Goal: Register for event/course

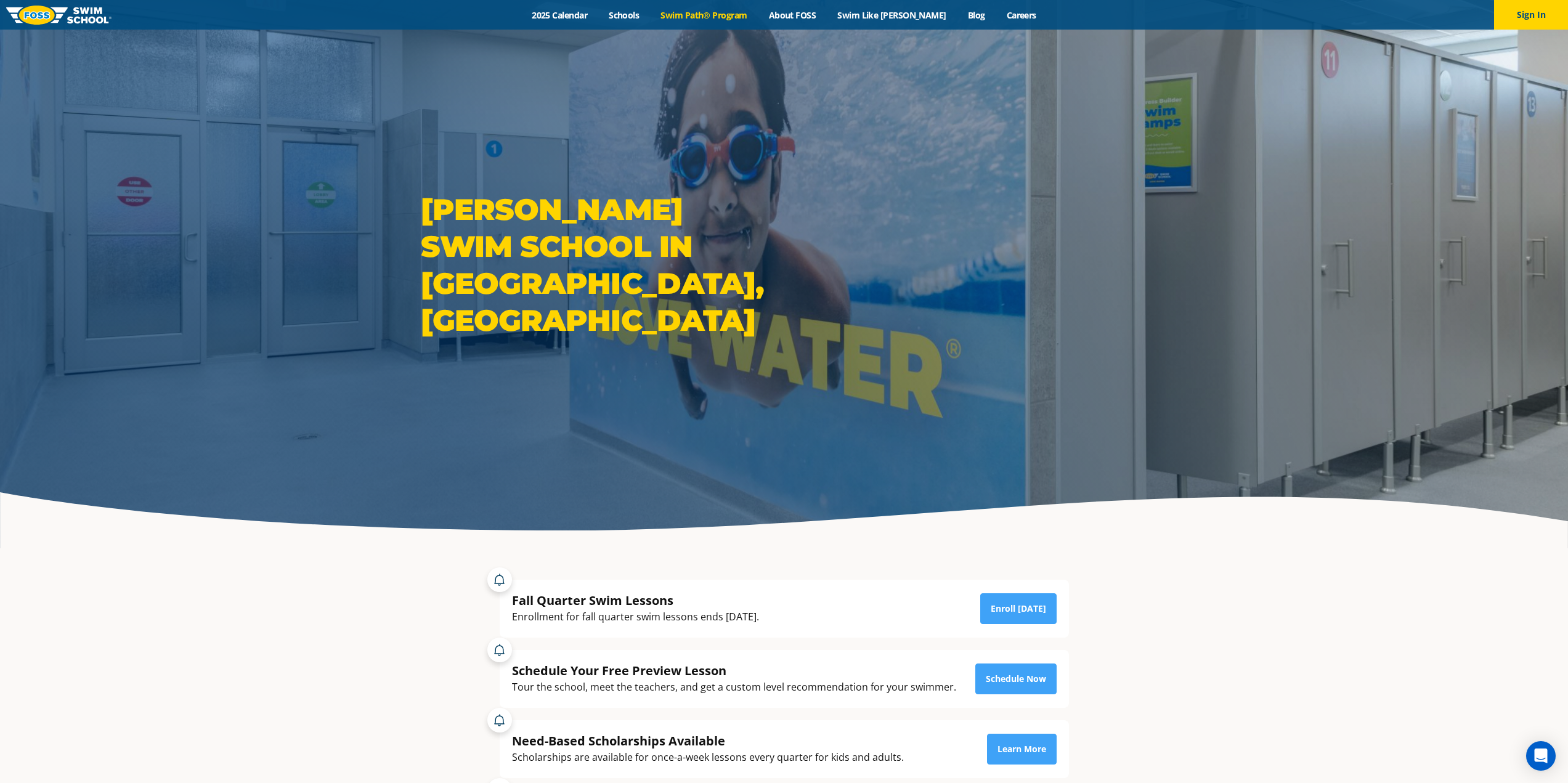
click at [758, 14] on link "Swim Path® Program" at bounding box center [704, 15] width 108 height 12
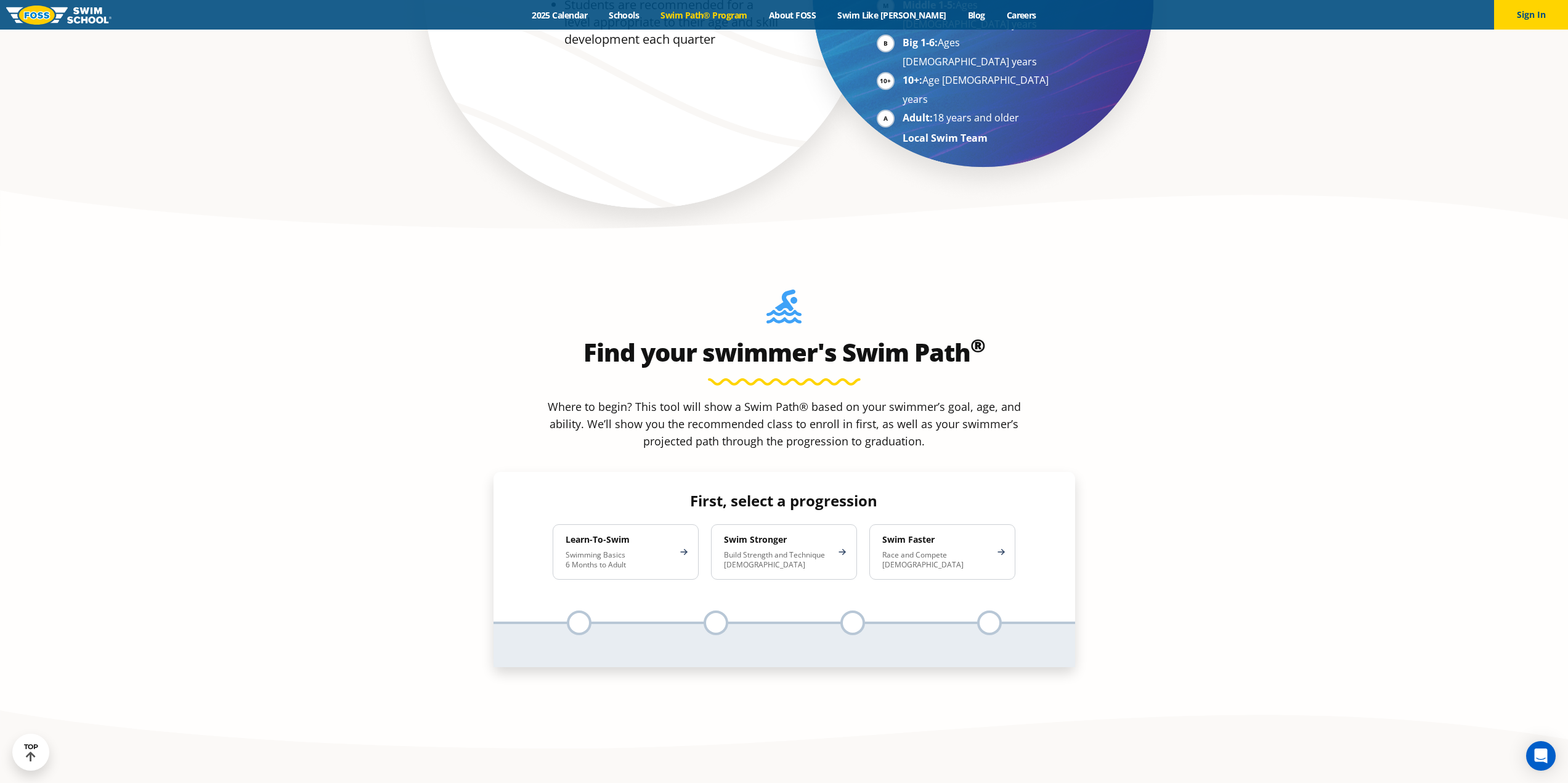
scroll to position [1109, 0]
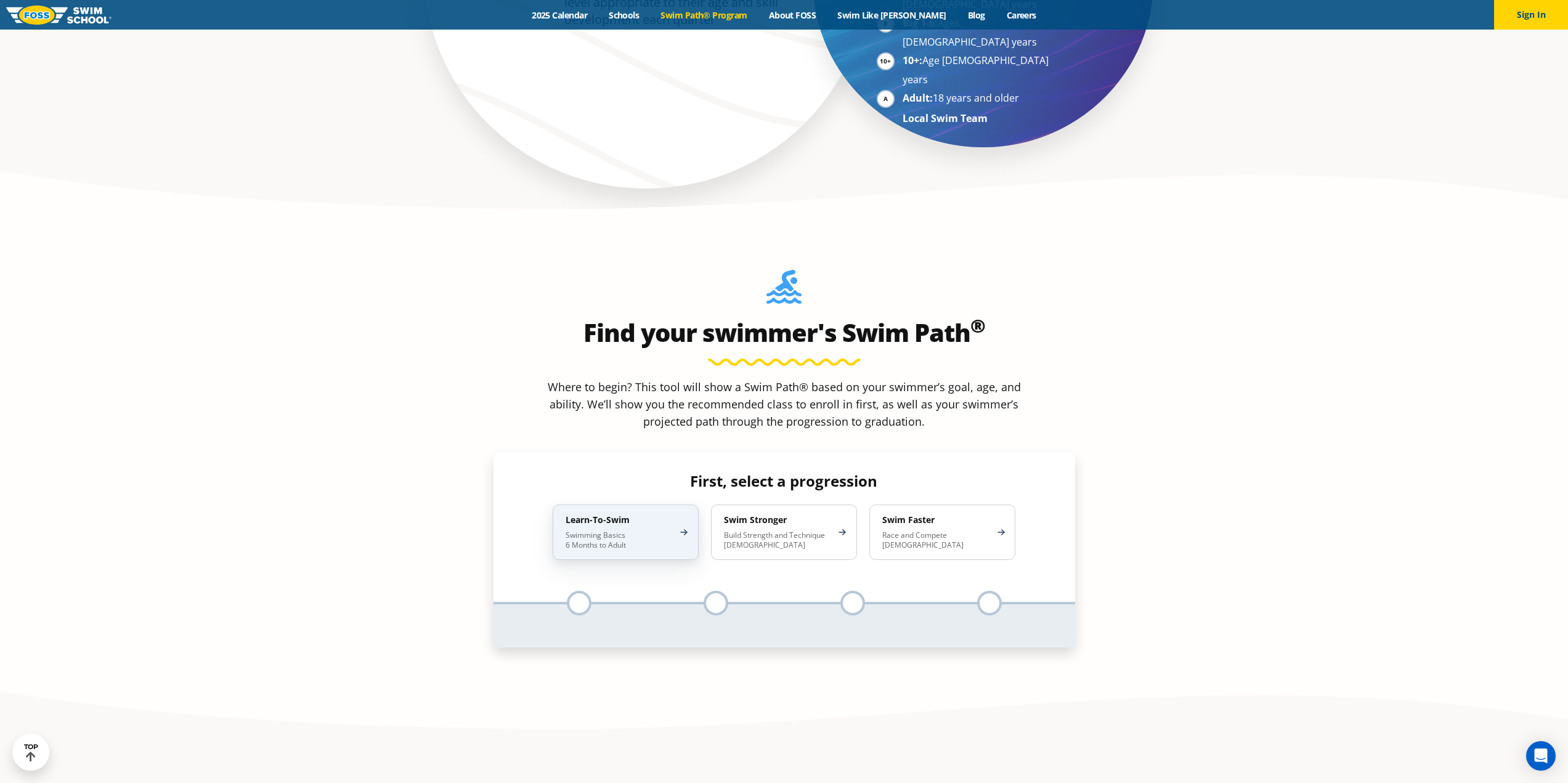
click at [636, 530] on p "Swimming Basics 6 Months to Adult" at bounding box center [620, 540] width 108 height 19
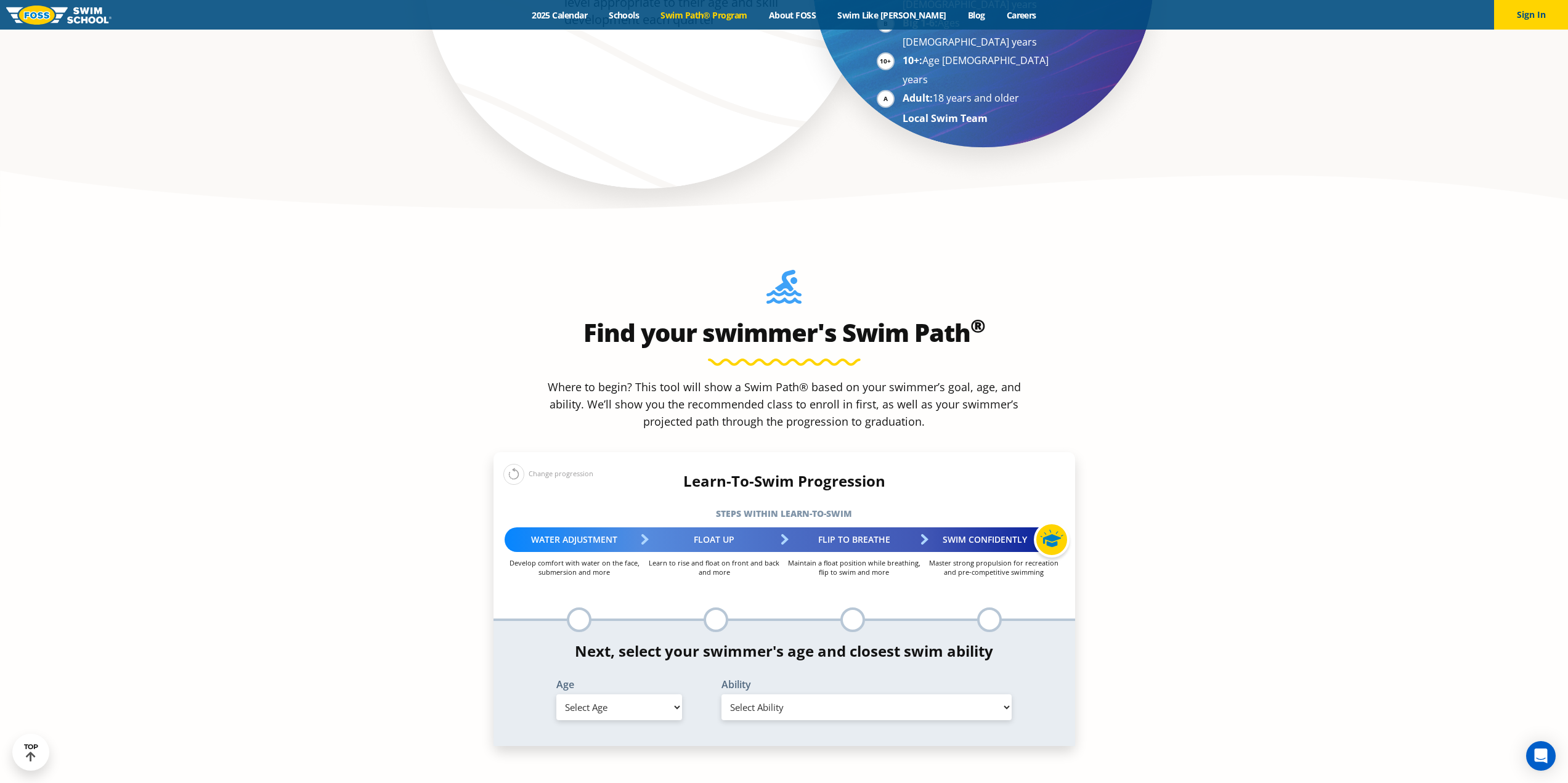
click at [651, 694] on select "Select Age 6 months - 1 year 1 year 2 years 3 years 4 years 5 years 6 years 7 y…" at bounding box center [619, 707] width 125 height 26
select select "2-years"
click at [556, 694] on select "Select Age 6 months - 1 year 1 year 2 years 3 years 4 years 5 years 6 years 7 y…" at bounding box center [619, 707] width 125 height 26
click at [864, 694] on select "Select Ability First in-water experience Comfortable with water poured over the…" at bounding box center [867, 707] width 291 height 26
select select "2-years-comfortable-with-water-poured-over-face-eyes-and-ears-and-with-ears-in-…"
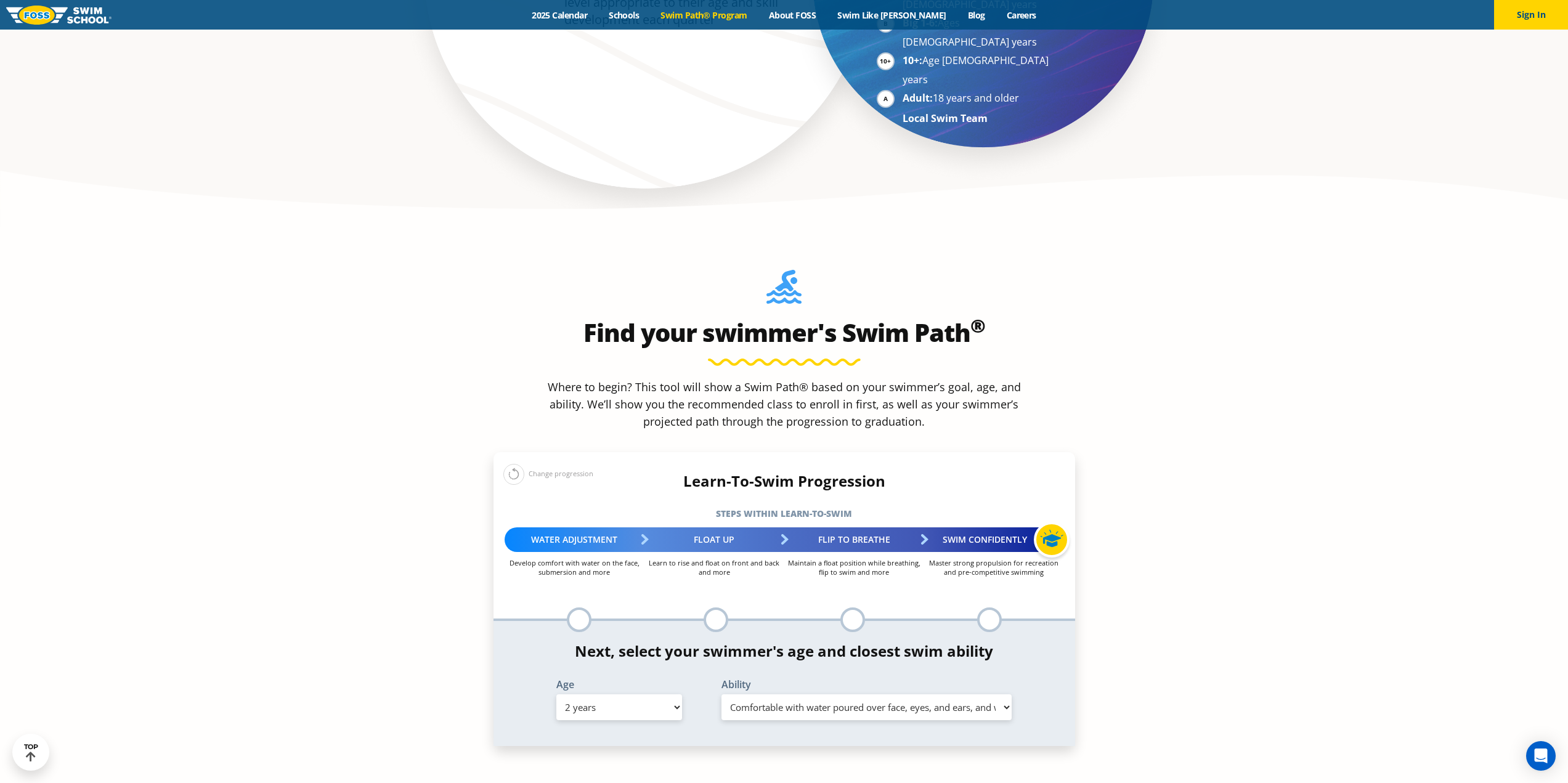
click at [721, 694] on select "Select Ability First in-water experience Comfortable with water poured over the…" at bounding box center [867, 707] width 291 height 26
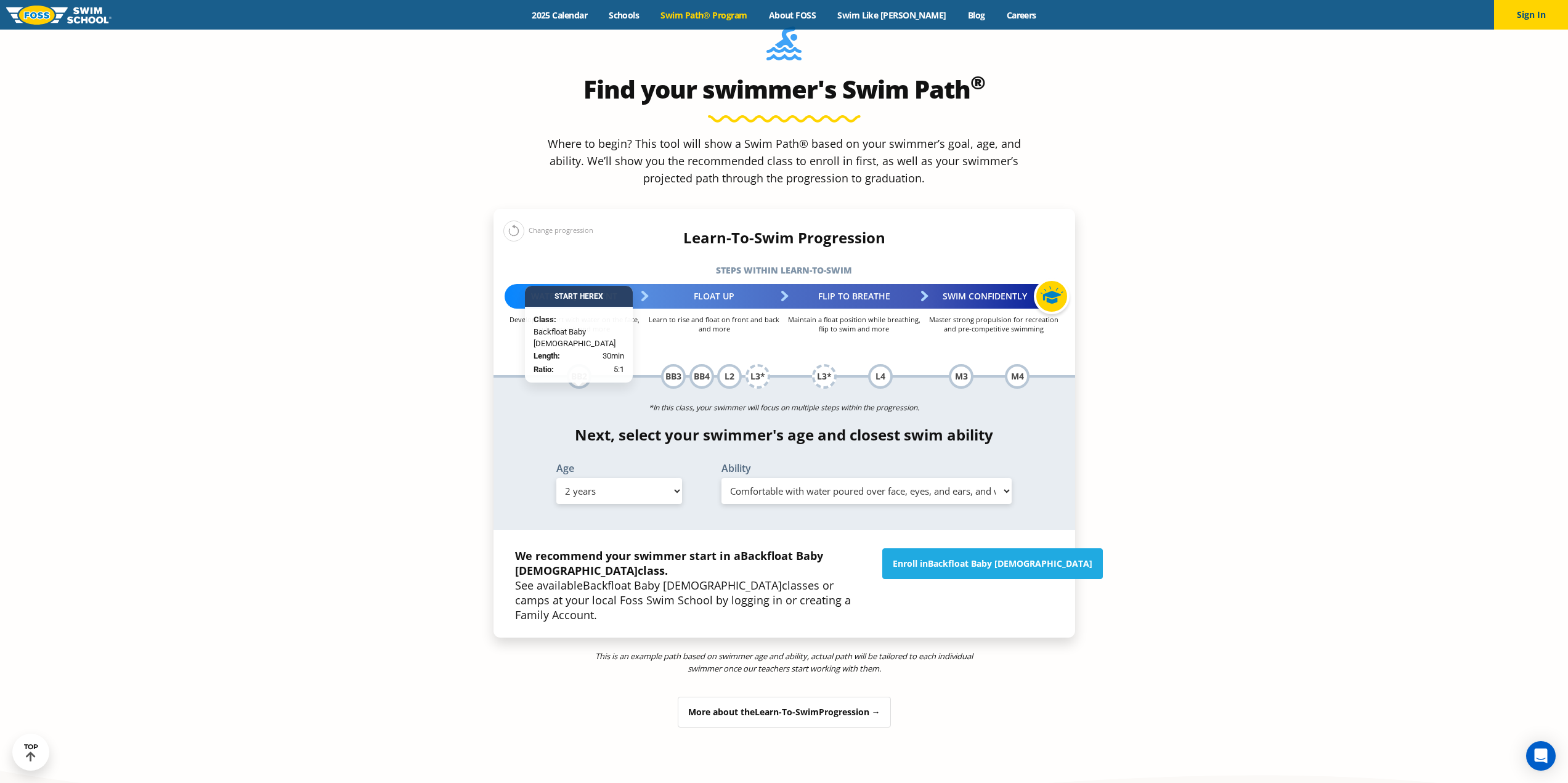
scroll to position [1356, 0]
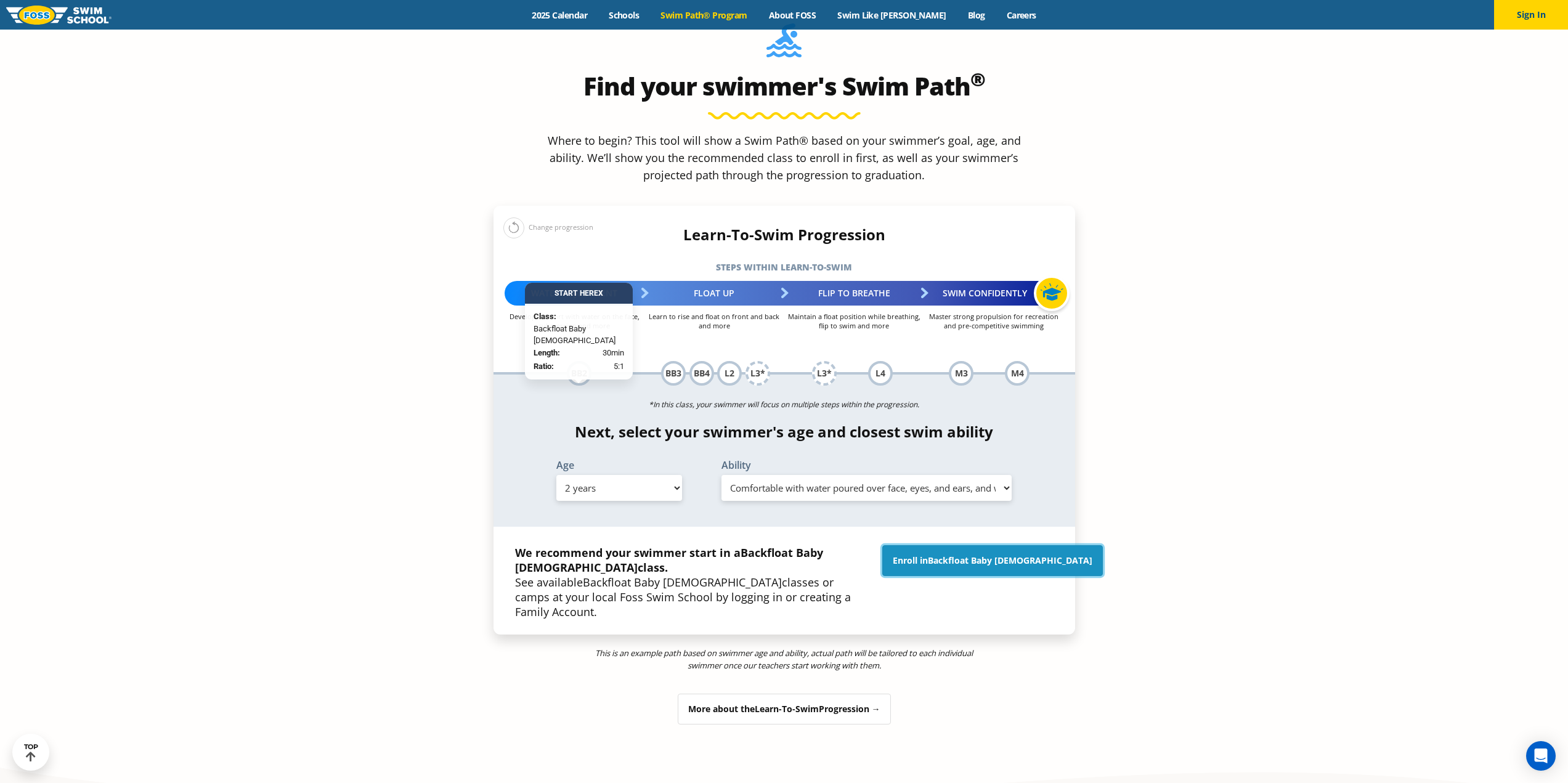
click at [976, 545] on link "Enroll in Backfloat Baby 2" at bounding box center [992, 560] width 221 height 31
